Goal: Information Seeking & Learning: Understand process/instructions

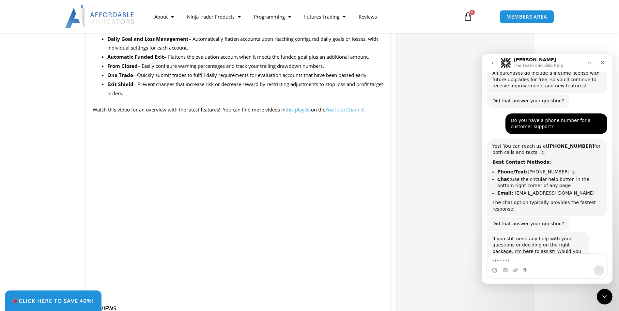
scroll to position [614, 0]
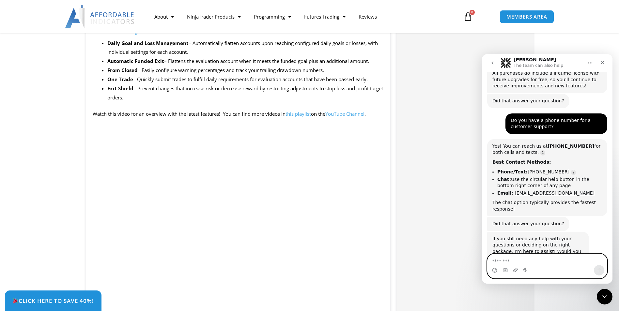
click at [534, 259] on textarea "Message…" at bounding box center [547, 259] width 119 height 11
type textarea "**********"
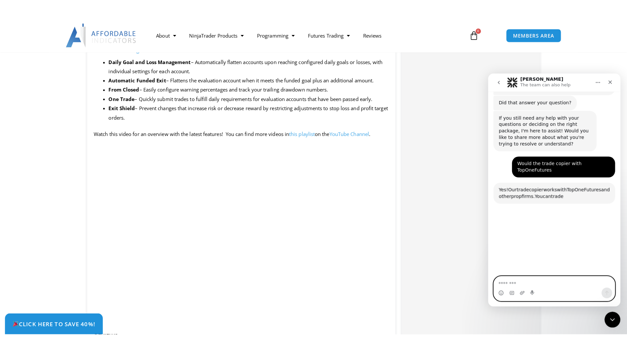
scroll to position [1110, 0]
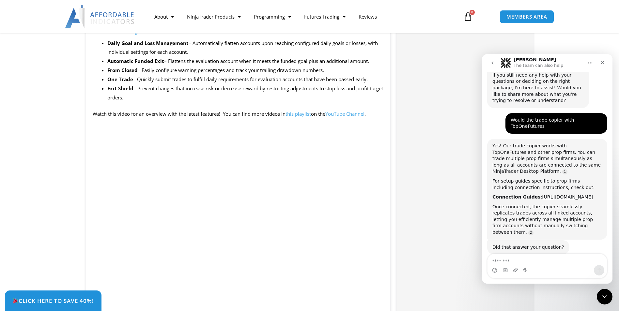
click at [373, 292] on div "Click Here to save 40%!" at bounding box center [314, 301] width 619 height 21
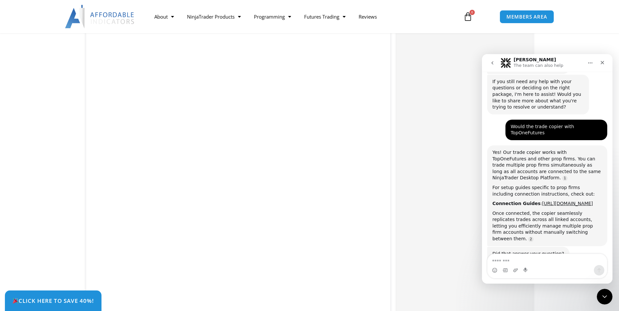
scroll to position [929, 0]
click at [542, 201] on link "https://affordableindicators.com/connection-guides/" at bounding box center [567, 203] width 51 height 5
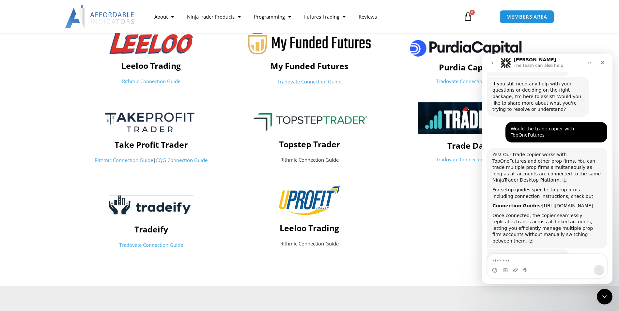
scroll to position [299, 0]
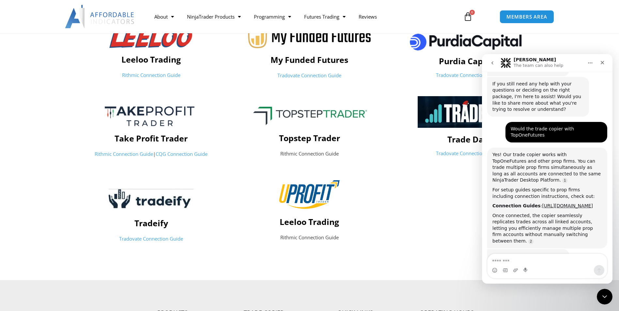
click at [446, 199] on div at bounding box center [468, 211] width 158 height 75
click at [606, 296] on icon "Close Intercom Messenger" at bounding box center [604, 296] width 8 height 8
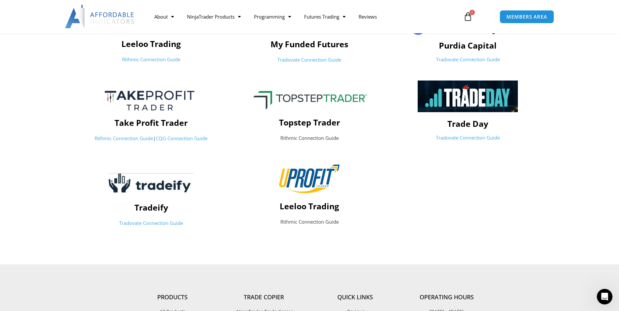
scroll to position [315, 0]
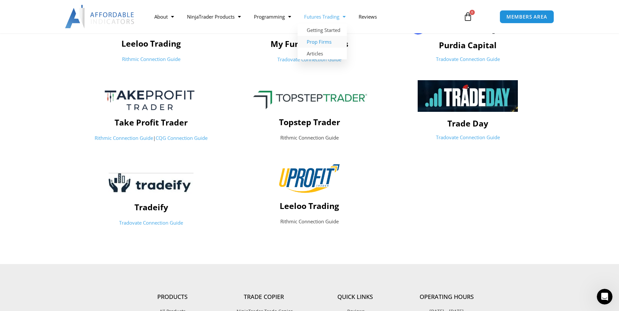
click at [327, 41] on link "Prop Firms" at bounding box center [322, 42] width 49 height 12
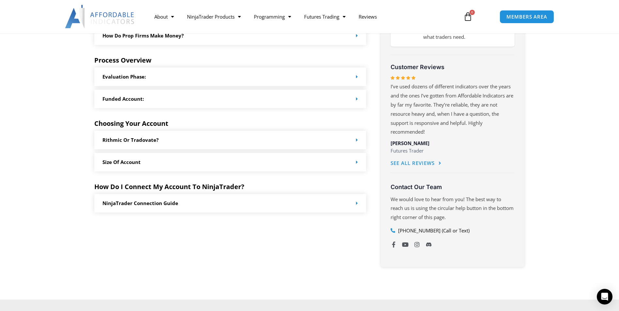
scroll to position [305, 0]
click at [351, 203] on div "NinjaTrader Connection Guide" at bounding box center [230, 203] width 272 height 19
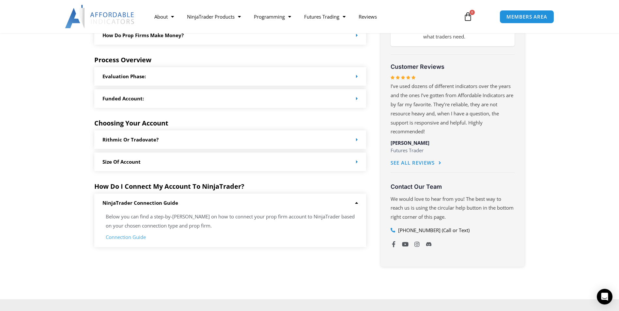
click at [128, 239] on link "Connection Guide" at bounding box center [126, 237] width 40 height 7
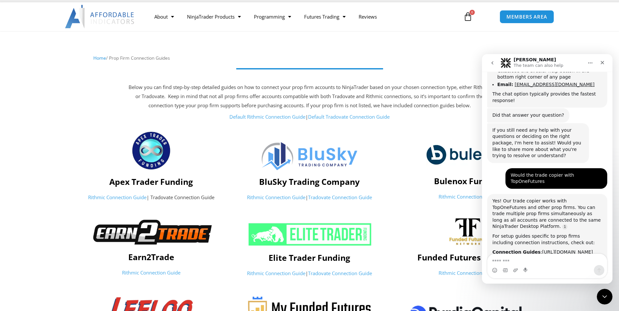
scroll to position [1102, 0]
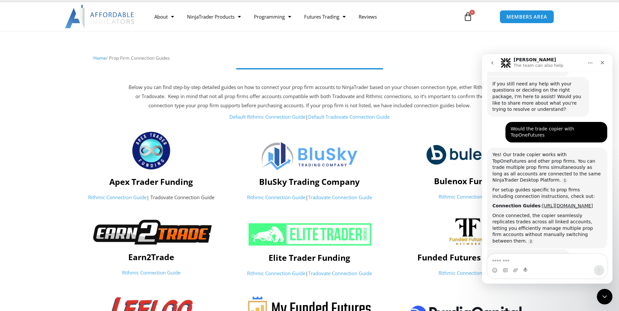
click at [523, 261] on textarea "Message…" at bounding box center [547, 259] width 119 height 11
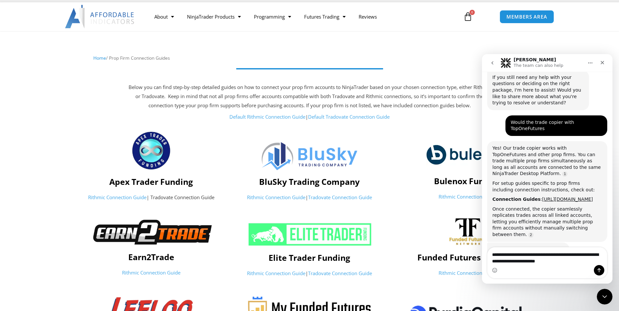
type textarea "**********"
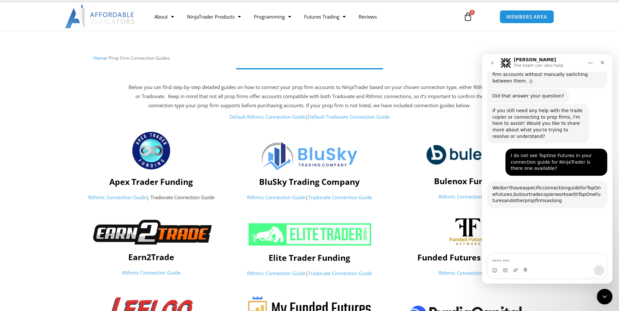
scroll to position [1278, 0]
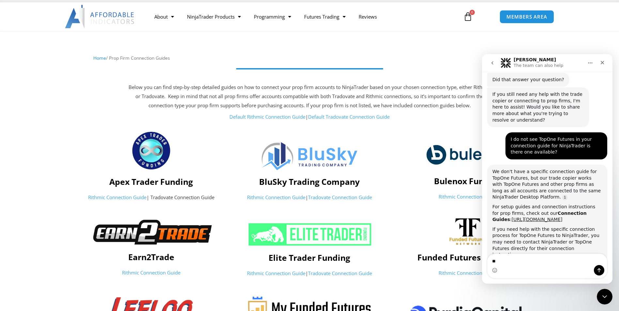
type textarea "***"
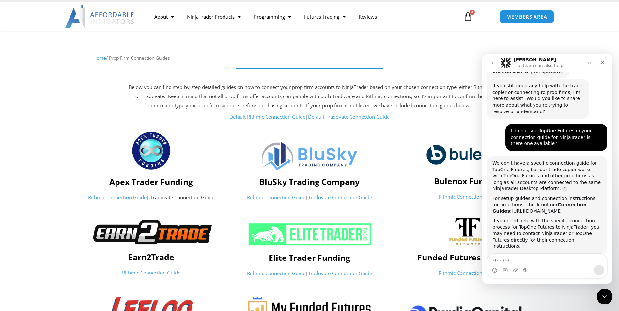
scroll to position [1297, 0]
